Goal: Check status: Check status

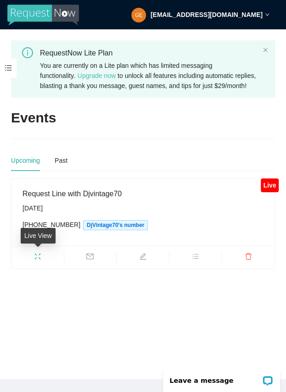
click at [36, 256] on icon "fullscreen" at bounding box center [37, 256] width 7 height 7
